Goal: Information Seeking & Learning: Learn about a topic

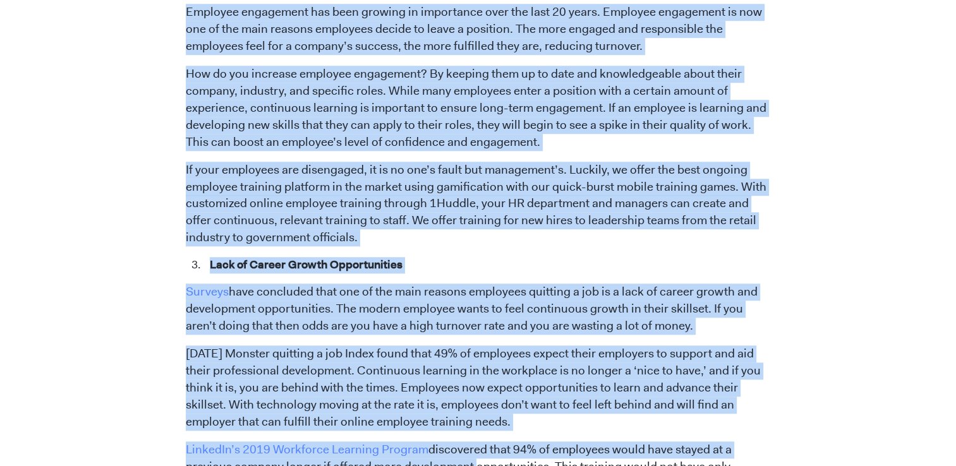
scroll to position [1229, 0]
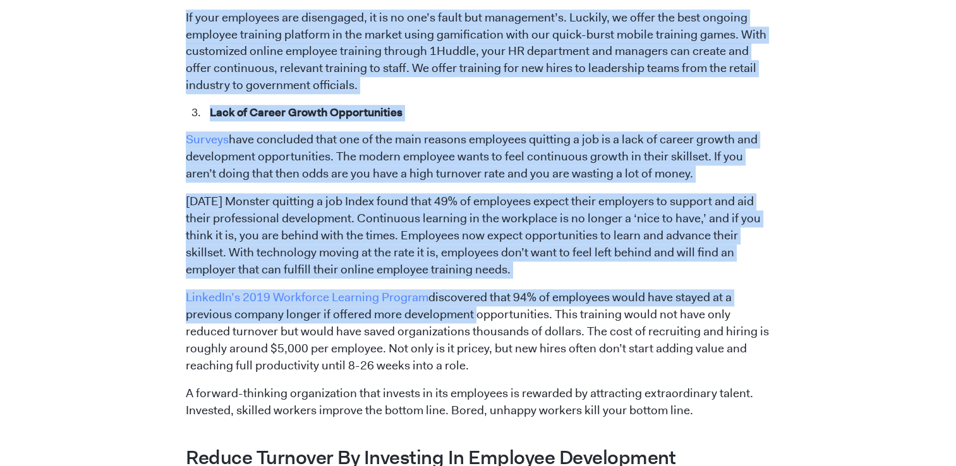
drag, startPoint x: 207, startPoint y: 58, endPoint x: 397, endPoint y: 72, distance: 190.7
click at [397, 72] on span "In the current climate, if you are not offering training and development opport…" at bounding box center [478, 29] width 585 height 1307
drag, startPoint x: 397, startPoint y: 72, endPoint x: 305, endPoint y: 8, distance: 113.1
copy span "Lore Ip Dolorsitam Con ad eli seddoei temporincidi utlabor etdolorem al enim ad…"
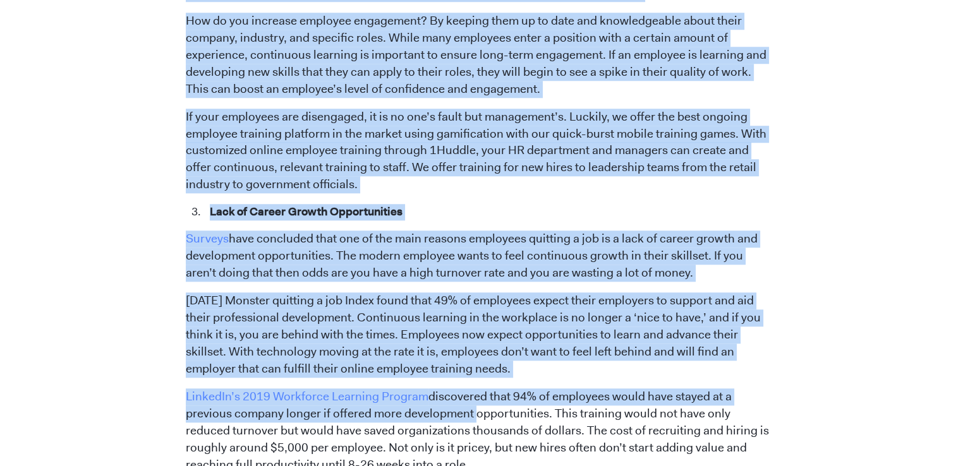
scroll to position [976, 0]
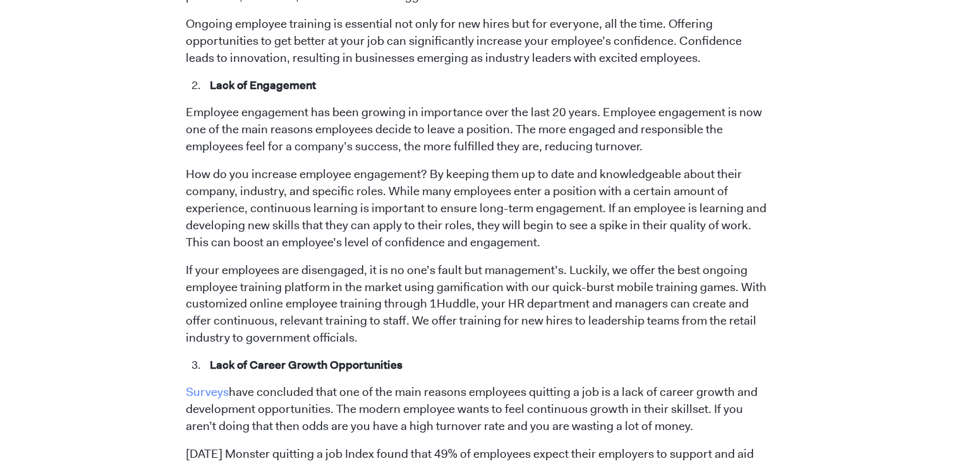
click at [514, 384] on p "Surveys have concluded that one of the main reasons employees quitting a job is…" at bounding box center [478, 409] width 585 height 51
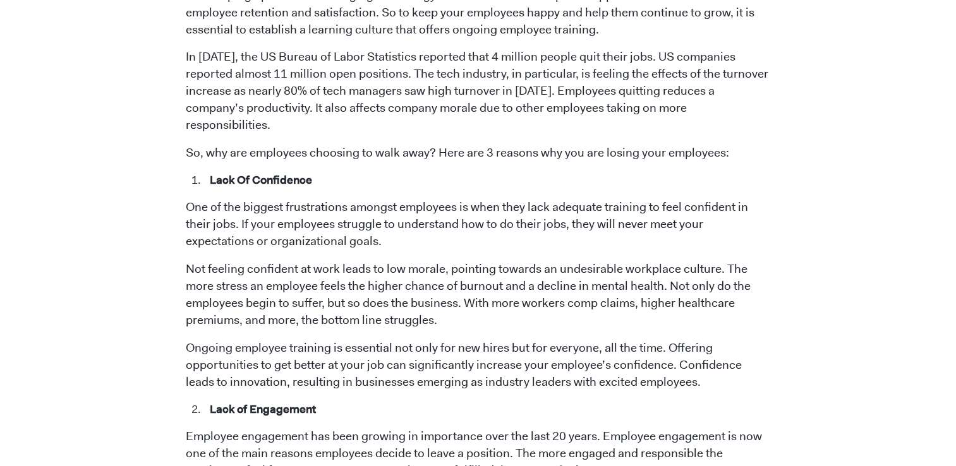
scroll to position [660, 0]
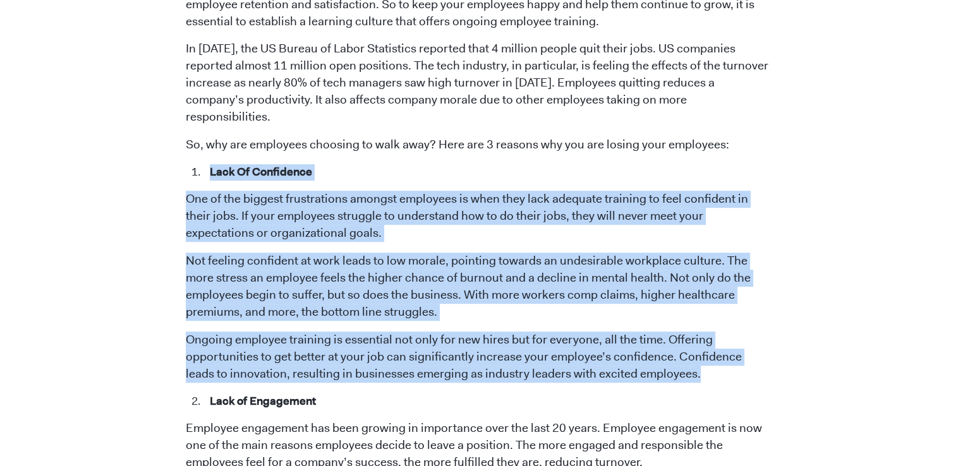
drag, startPoint x: 212, startPoint y: 156, endPoint x: 676, endPoint y: 363, distance: 507.8
copy span "Lack Of Confidence One of the biggest frustrations amongst employees is when th…"
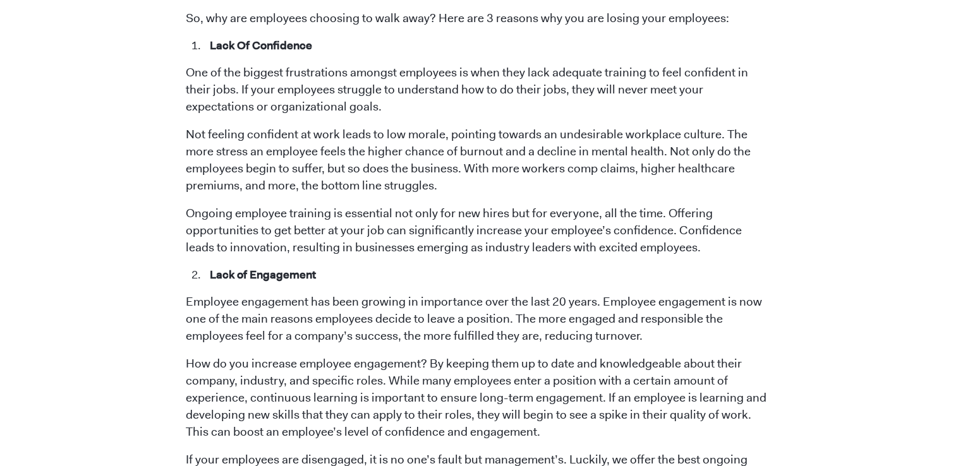
click at [419, 325] on p "Employee engagement has been growing in importance over the last 20 years. Empl…" at bounding box center [478, 319] width 585 height 51
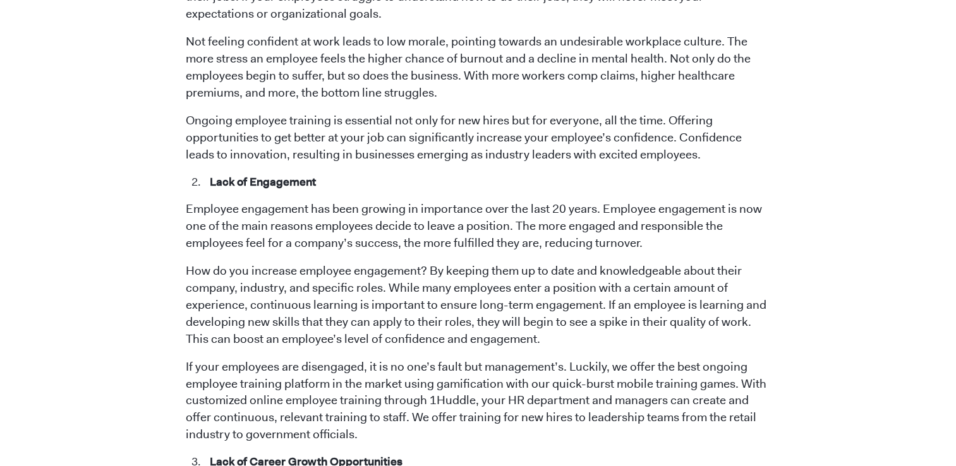
scroll to position [976, 0]
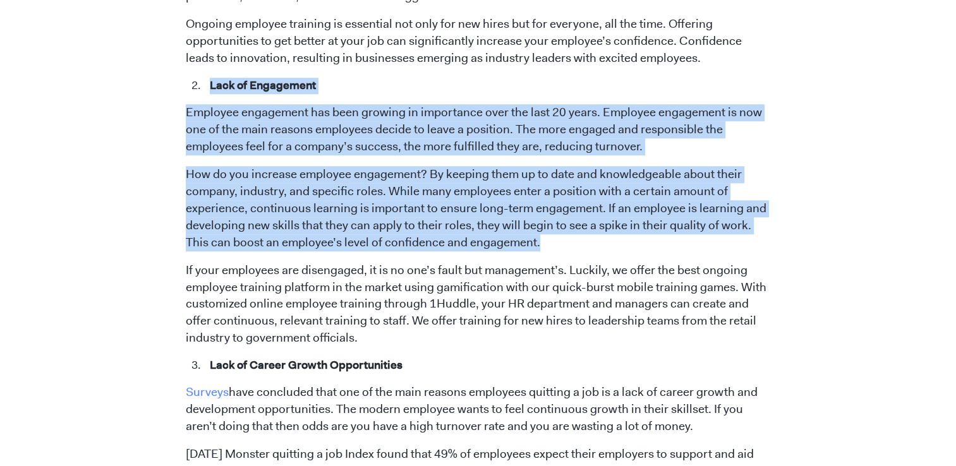
drag, startPoint x: 212, startPoint y: 67, endPoint x: 547, endPoint y: 233, distance: 373.3
click at [547, 233] on span "In the current climate, if you are not offering training and development opport…" at bounding box center [478, 282] width 585 height 1307
drag, startPoint x: 547, startPoint y: 233, endPoint x: 471, endPoint y: 205, distance: 80.2
copy span "Lack of Engagement Employee engagement has been growing in importance over the …"
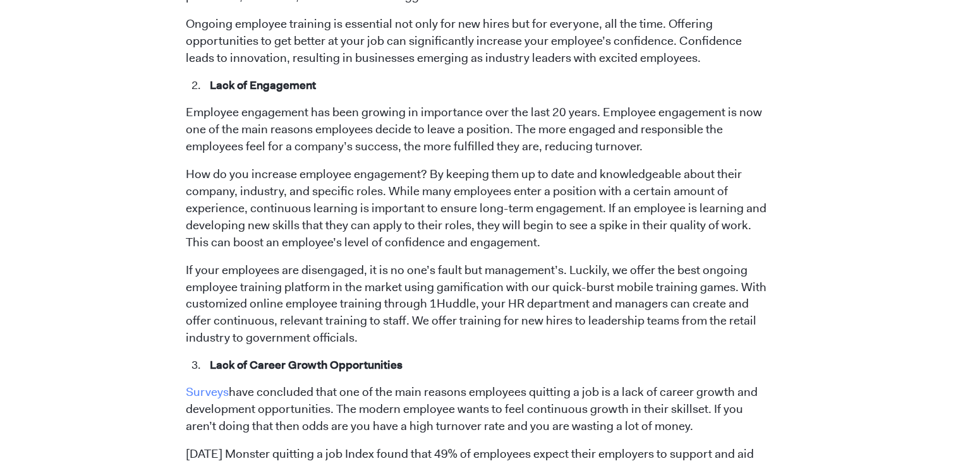
click at [473, 325] on p "If your employees are disengaged, it is no one’s fault but management’s. Luckil…" at bounding box center [478, 304] width 585 height 85
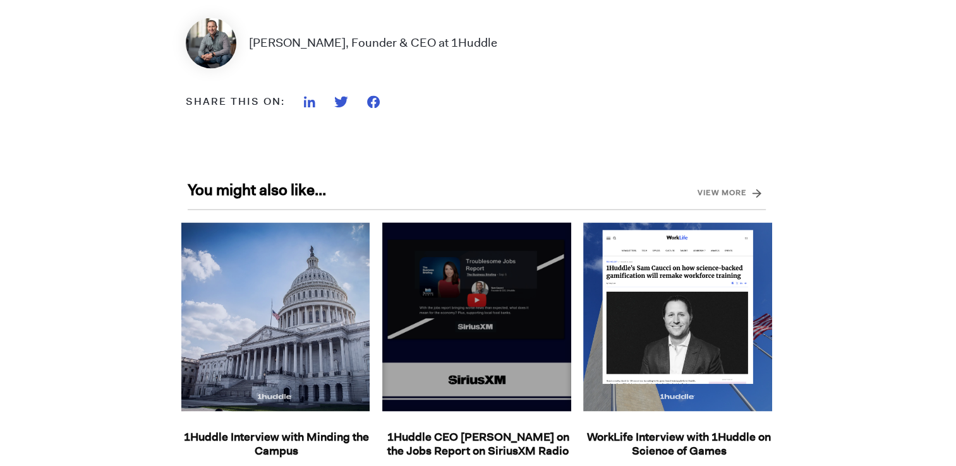
scroll to position [2114, 0]
